Goal: Information Seeking & Learning: Find specific fact

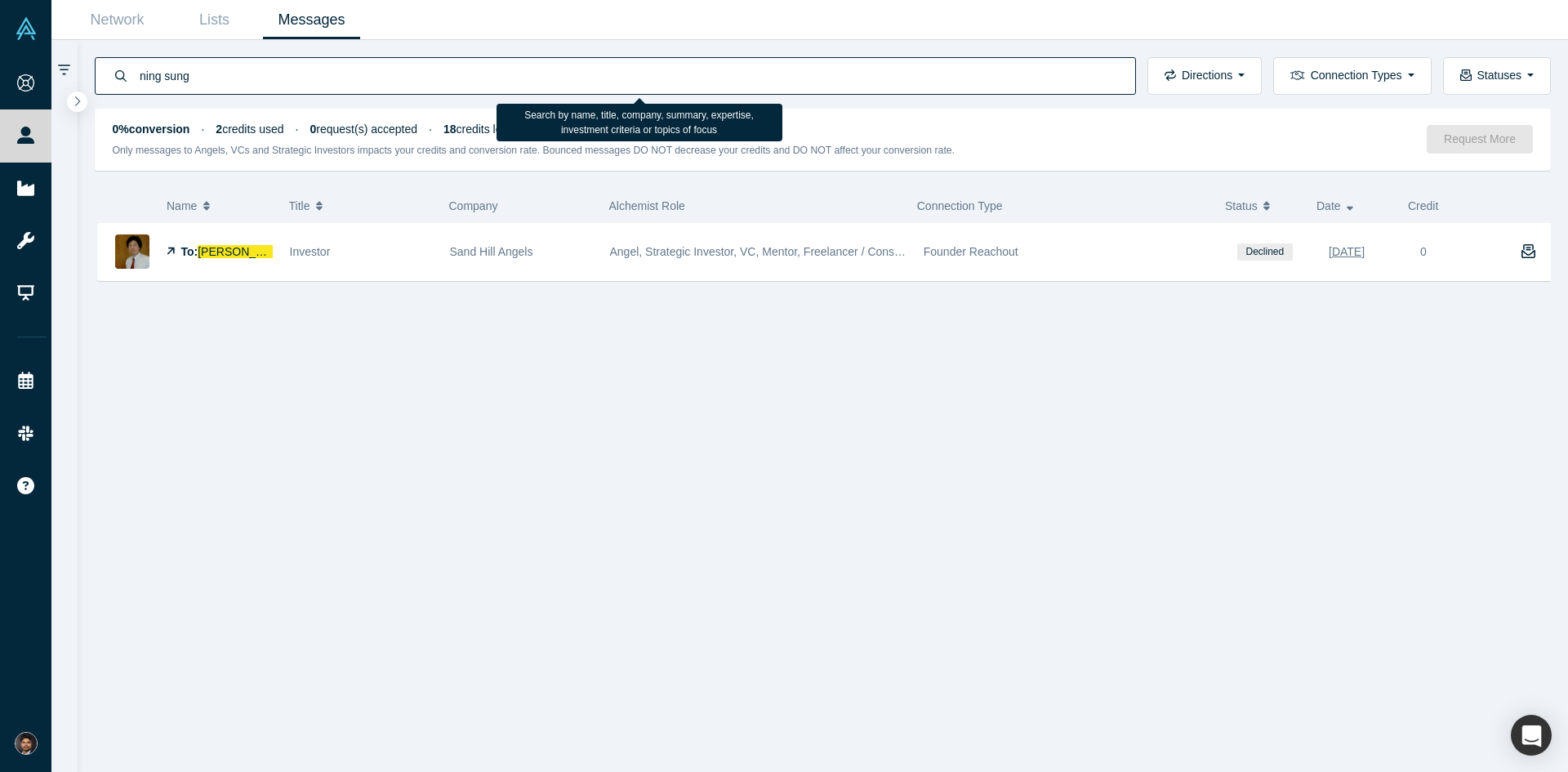
drag, startPoint x: 205, startPoint y: 73, endPoint x: 124, endPoint y: 73, distance: 81.0
click at [124, 73] on div "ning sung" at bounding box center [615, 76] width 1041 height 38
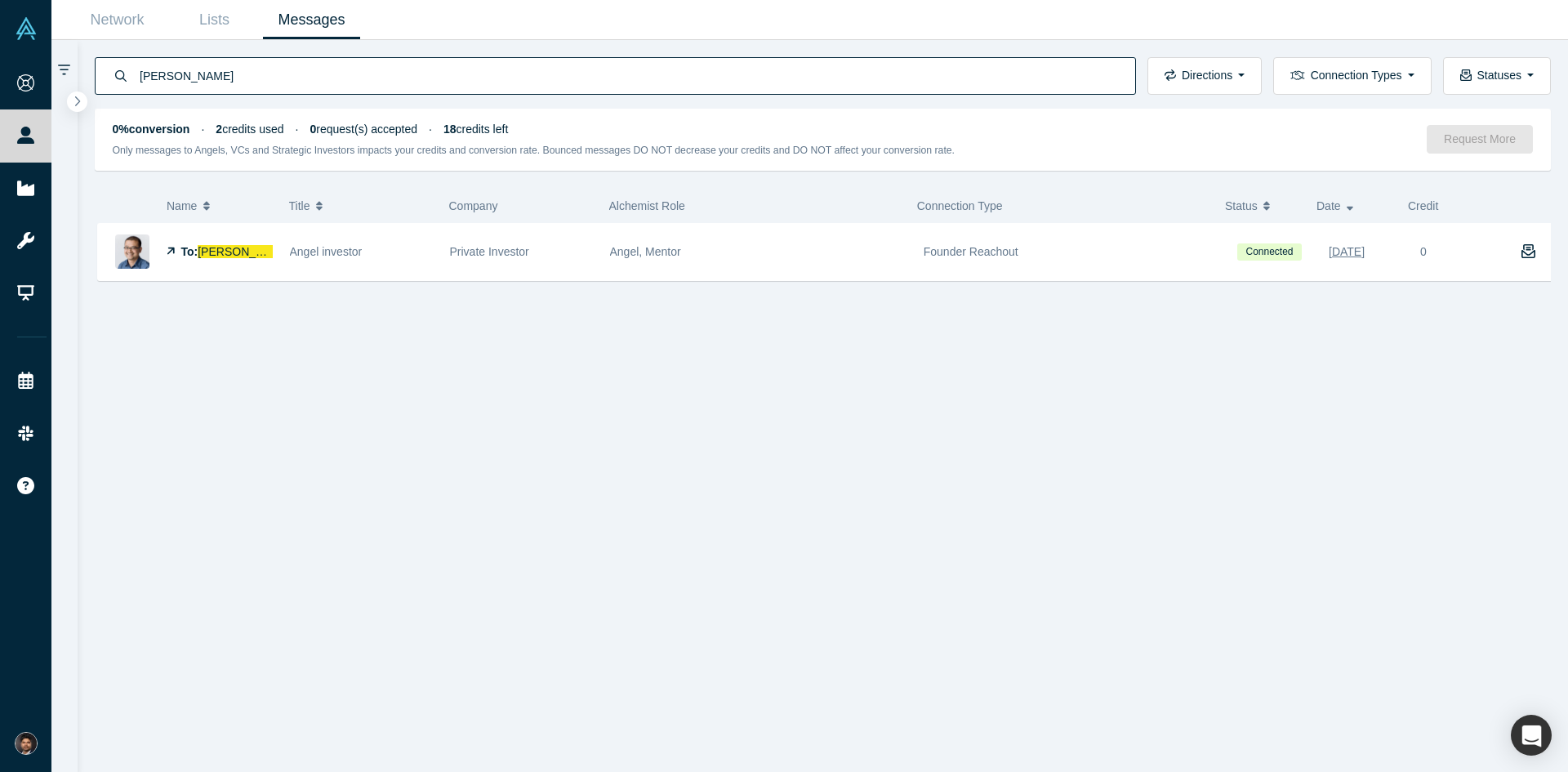
type input "[PERSON_NAME]"
click at [228, 254] on span "[PERSON_NAME]" at bounding box center [245, 251] width 94 height 13
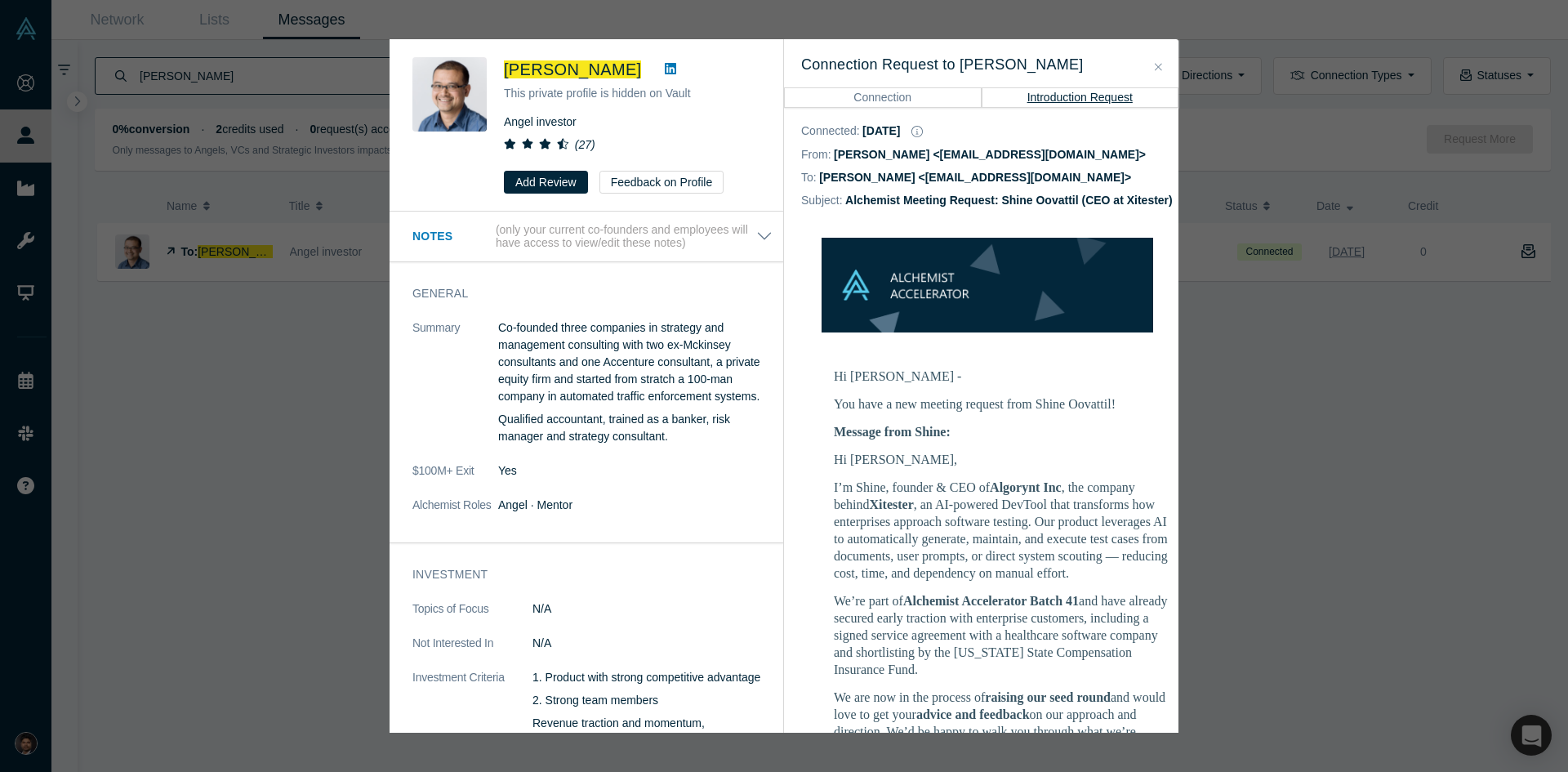
click at [1157, 70] on icon "Close" at bounding box center [1158, 66] width 7 height 7
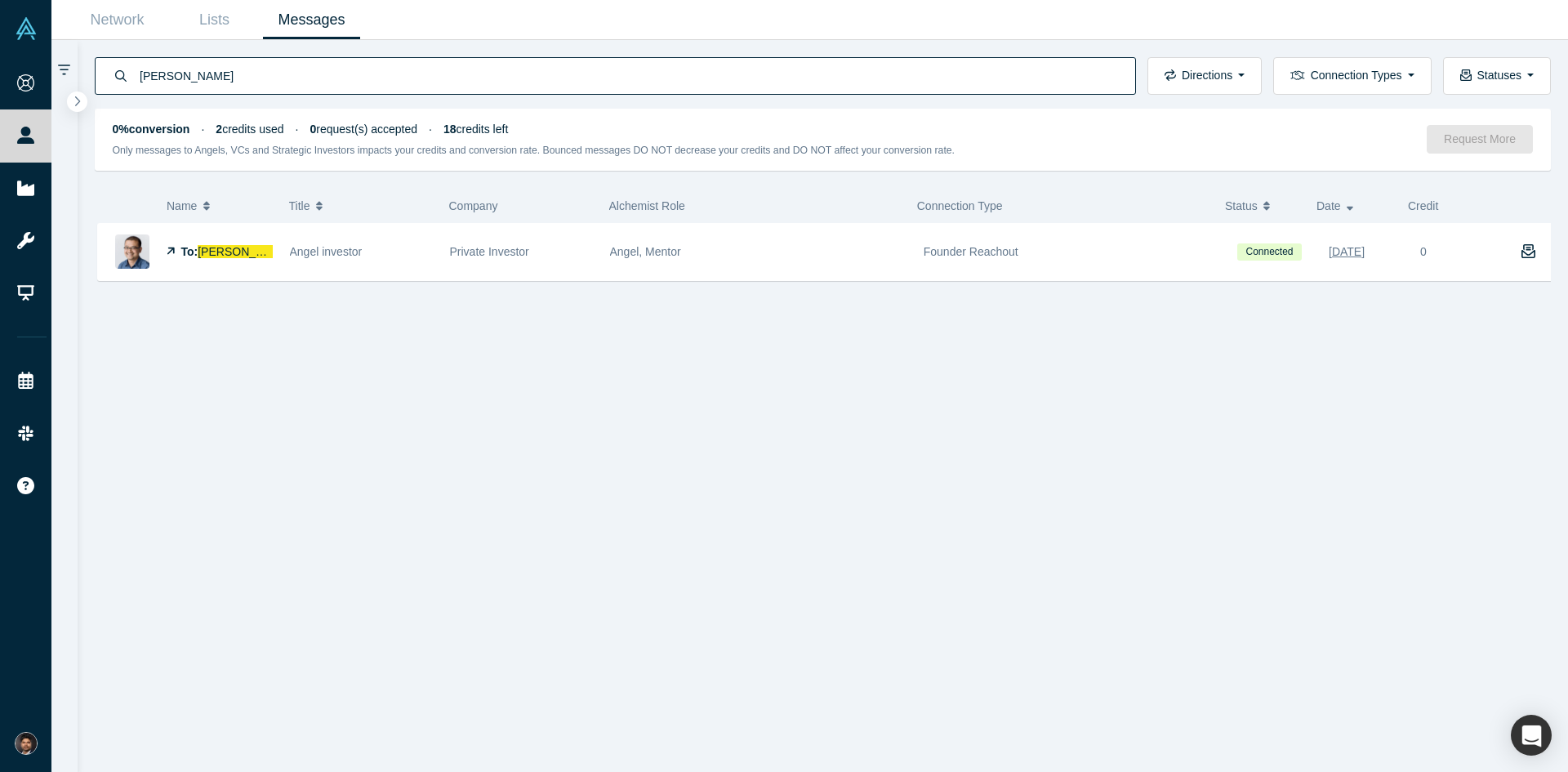
click at [240, 251] on span "[PERSON_NAME]" at bounding box center [245, 251] width 94 height 13
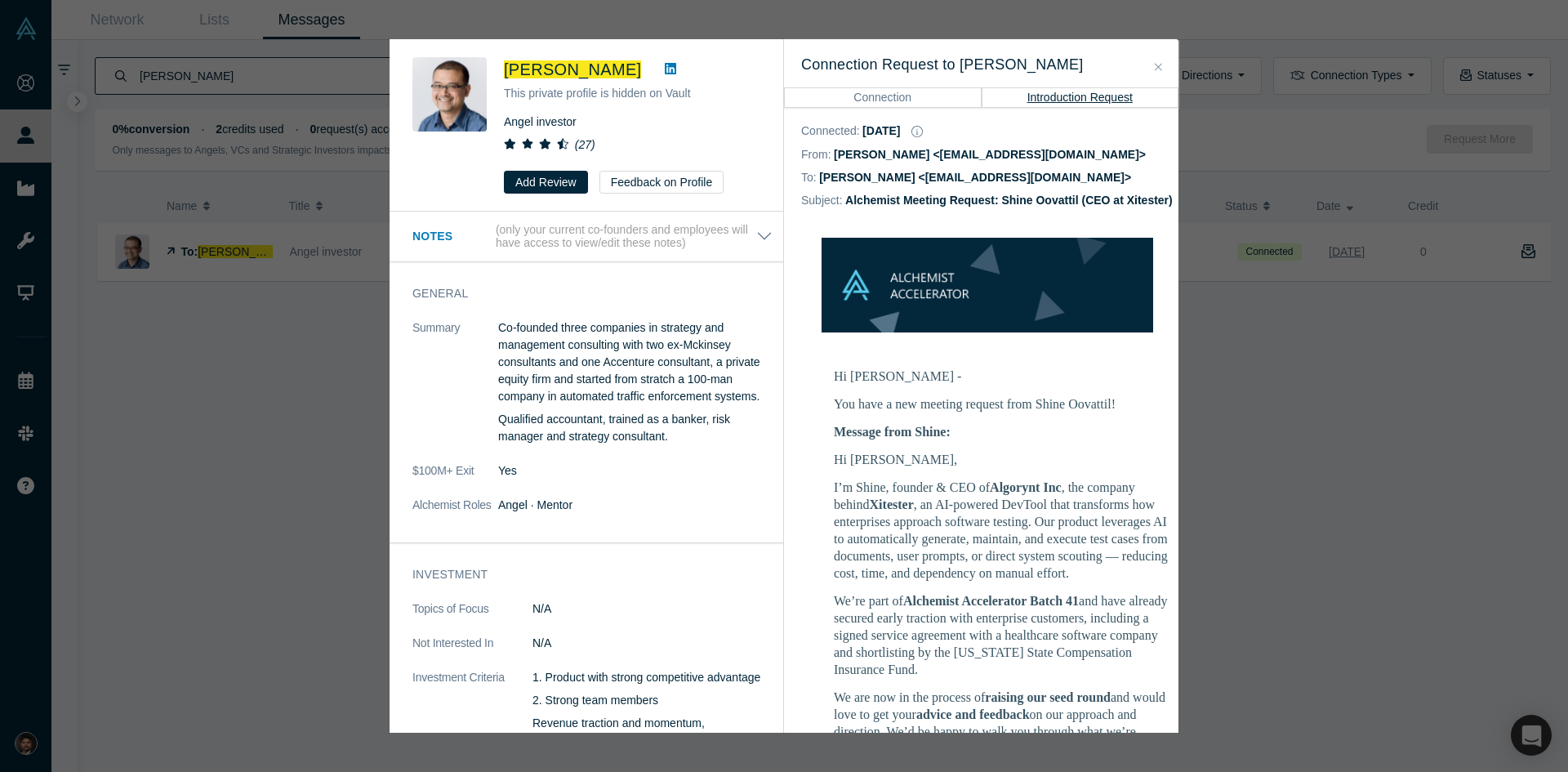
click at [1158, 70] on icon "Close" at bounding box center [1158, 66] width 7 height 11
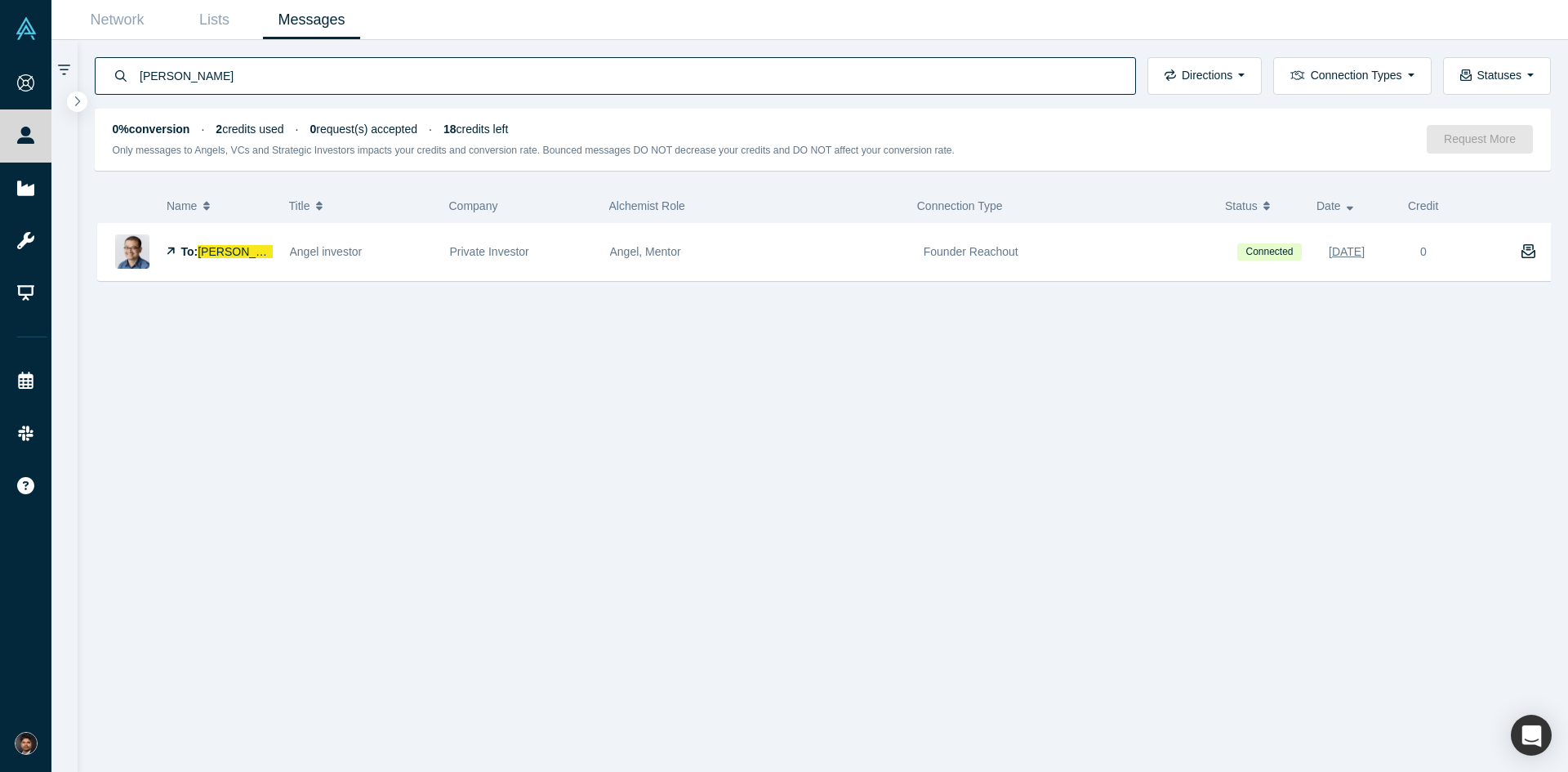
click at [218, 251] on span "[PERSON_NAME]" at bounding box center [245, 251] width 94 height 13
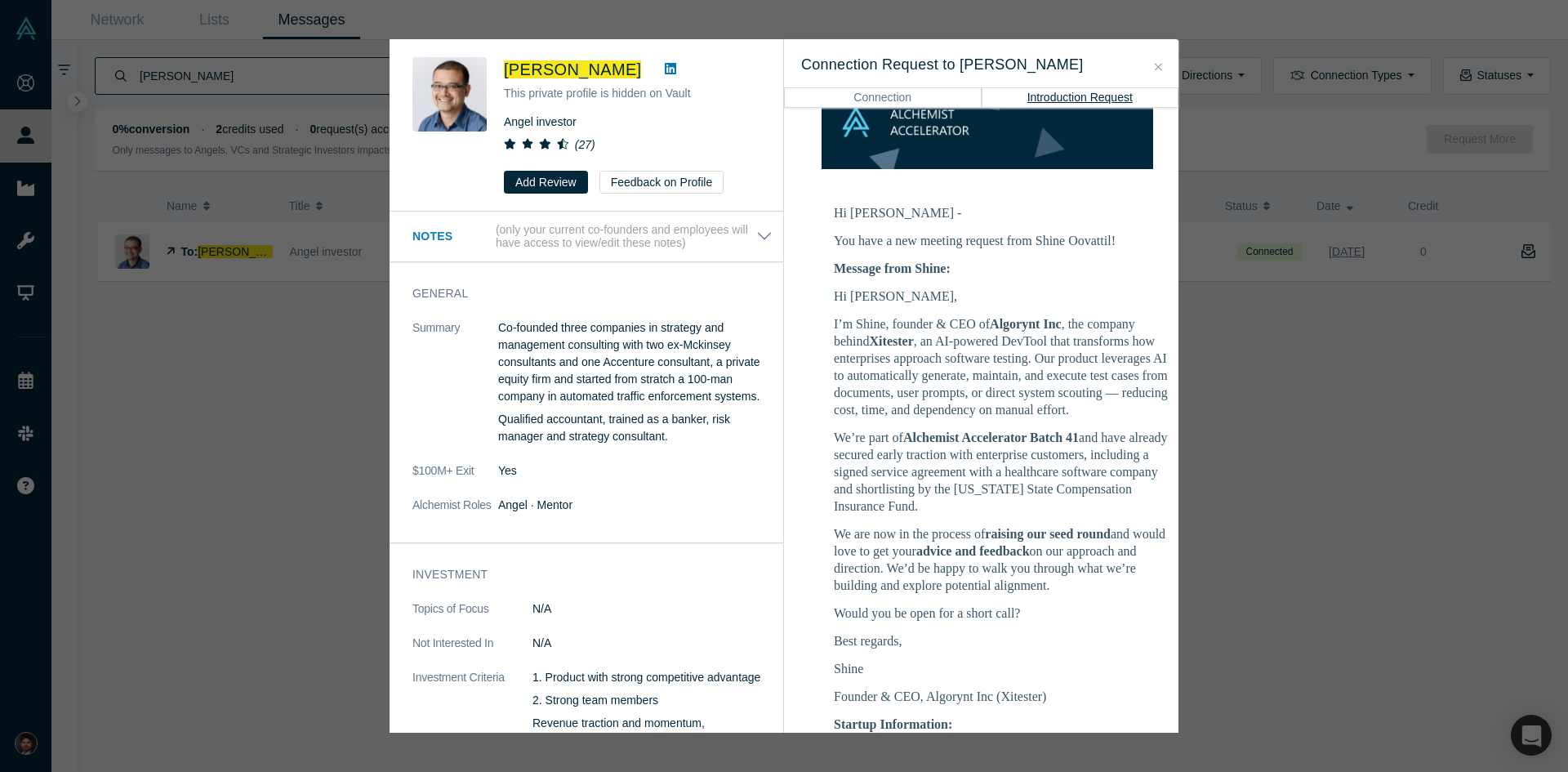
click at [1155, 70] on icon "Close" at bounding box center [1158, 66] width 7 height 11
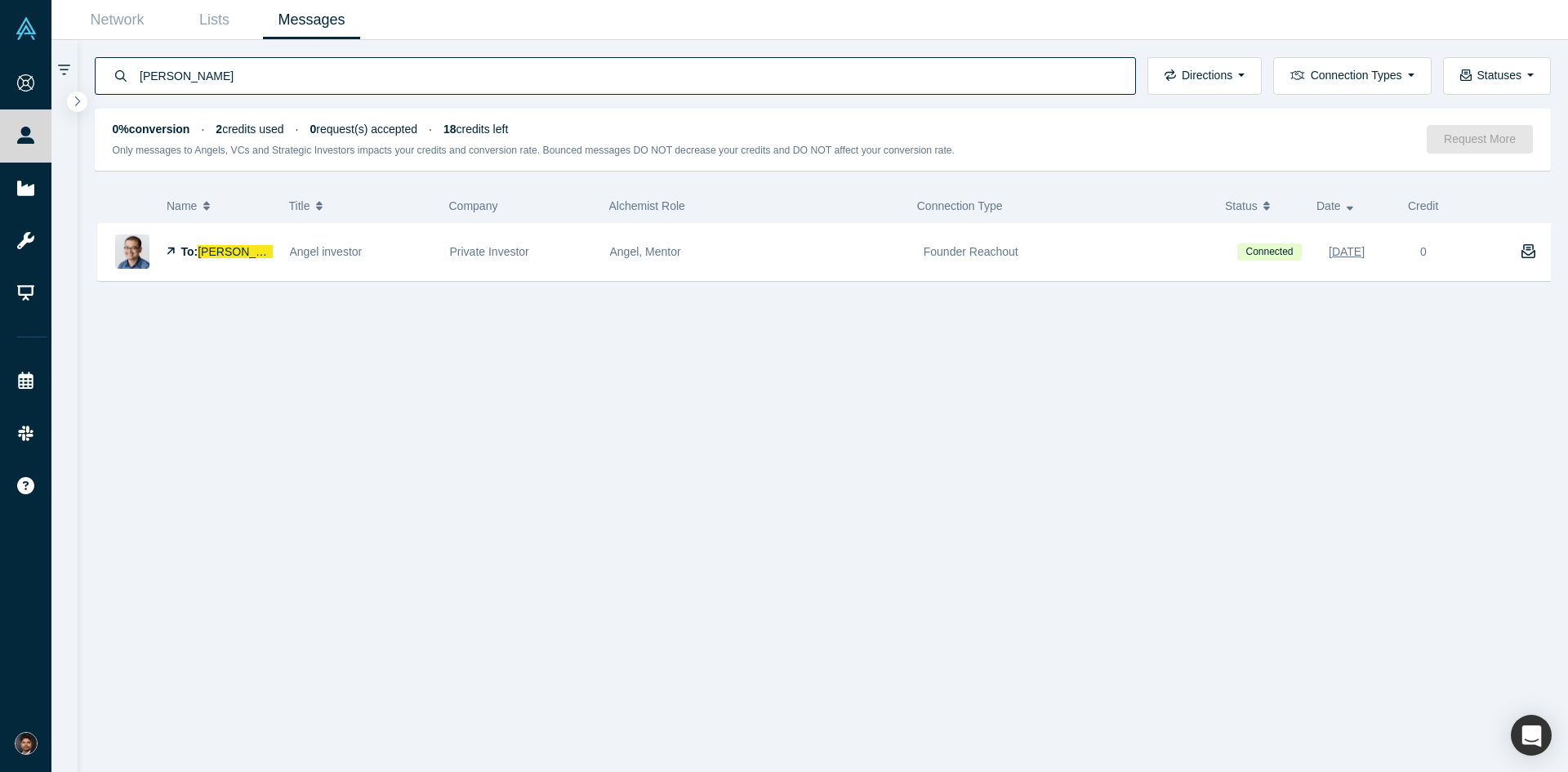
click at [223, 253] on span "[PERSON_NAME]" at bounding box center [245, 251] width 94 height 13
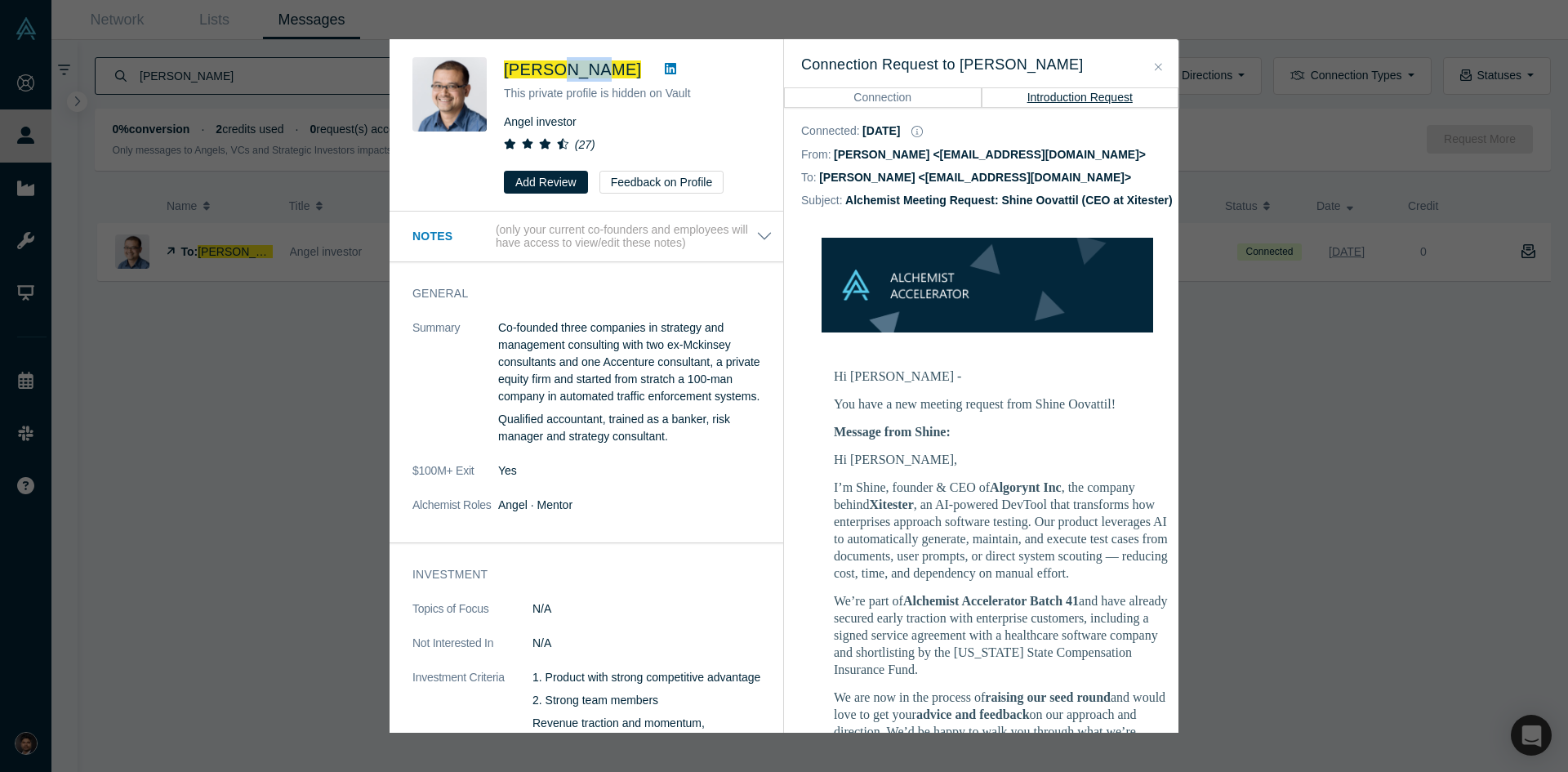
drag, startPoint x: 593, startPoint y: 67, endPoint x: 560, endPoint y: 74, distance: 33.7
click at [560, 74] on span "[PERSON_NAME]" at bounding box center [572, 70] width 137 height 18
click at [665, 71] on icon at bounding box center [670, 68] width 11 height 11
